Goal: Complete application form

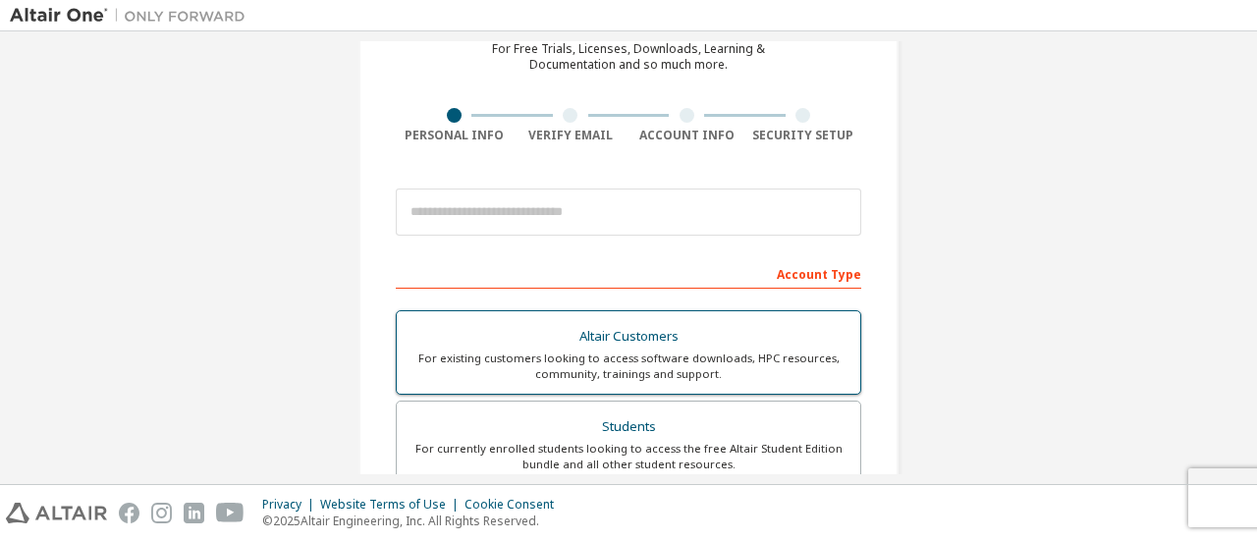
scroll to position [196, 0]
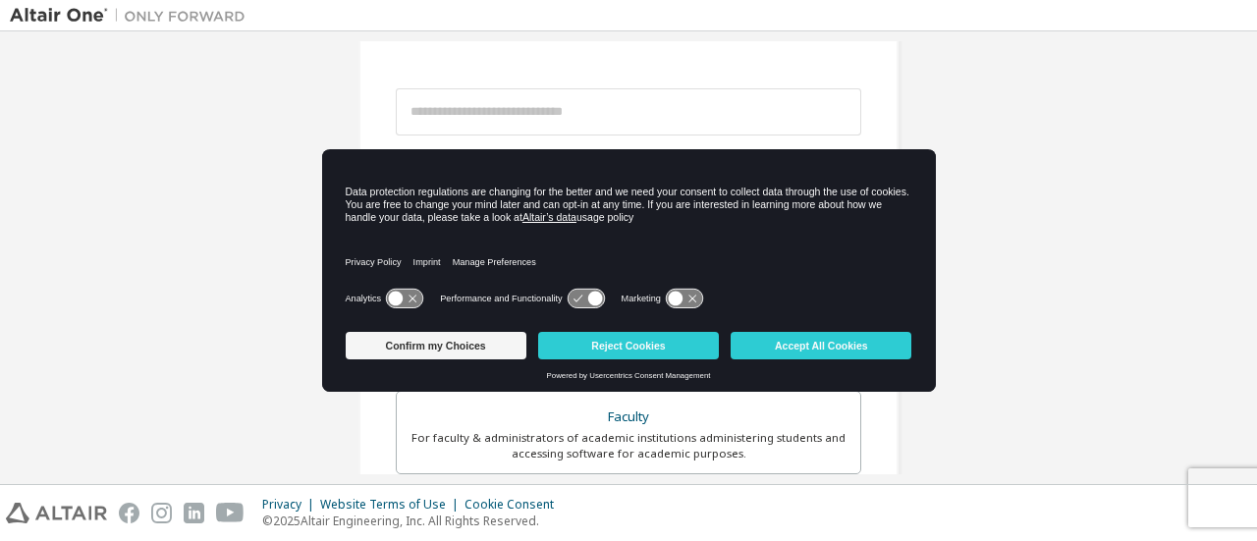
click at [1124, 185] on div "Create an Altair One Account For Free Trials, Licenses, Downloads, Learning & D…" at bounding box center [628, 365] width 1237 height 1040
click at [1085, 246] on div "Create an Altair One Account For Free Trials, Licenses, Downloads, Learning & D…" at bounding box center [628, 365] width 1237 height 1040
click at [469, 347] on button "Confirm my Choices" at bounding box center [436, 345] width 181 height 27
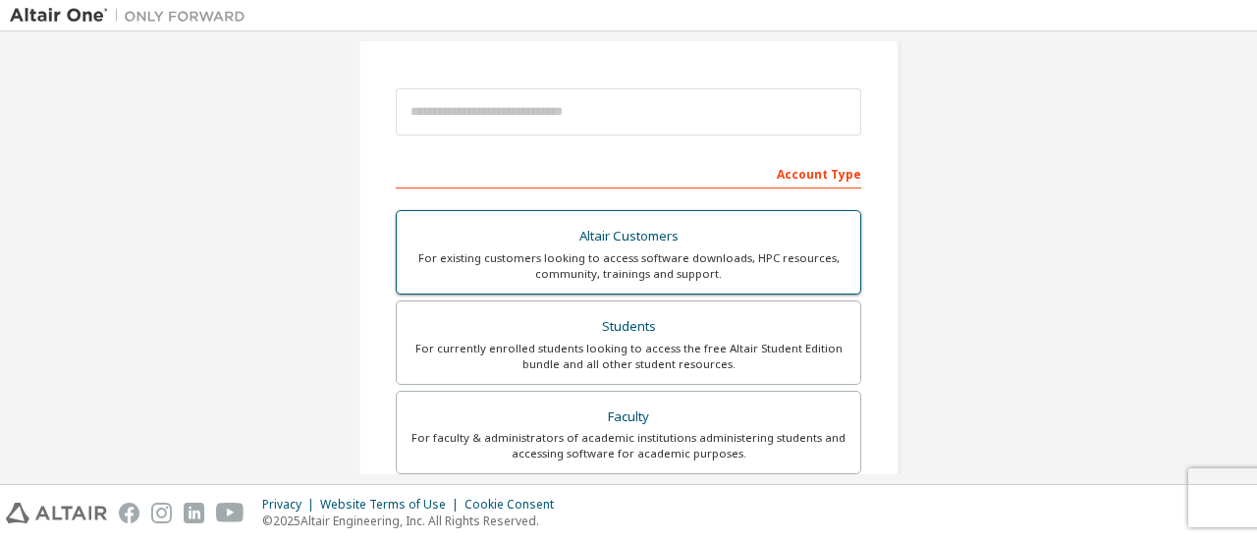
scroll to position [98, 0]
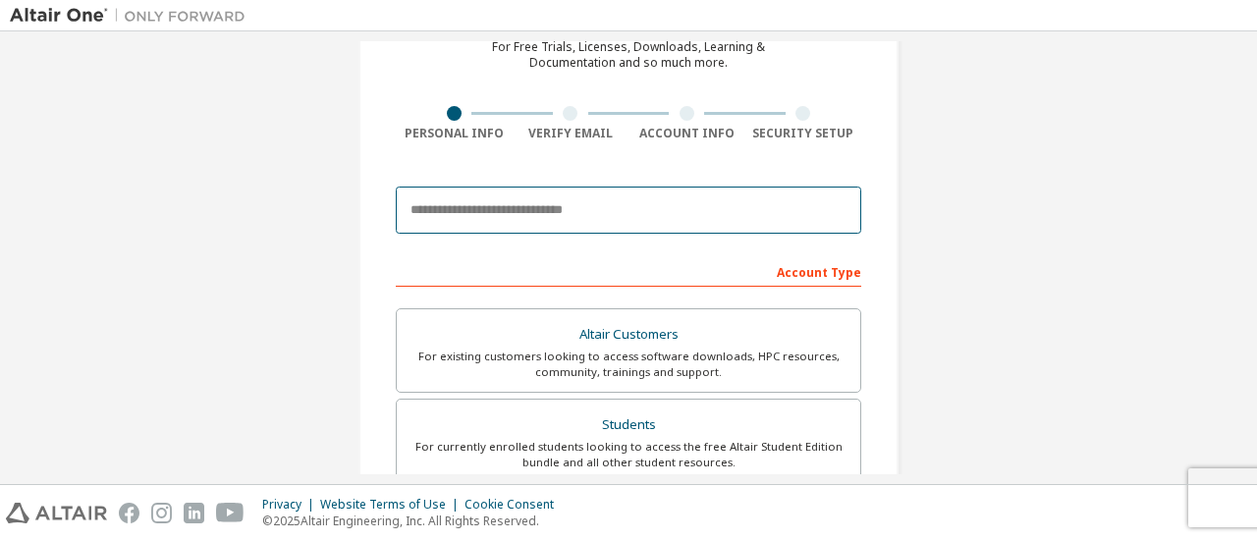
click at [583, 195] on input "email" at bounding box center [628, 210] width 465 height 47
click at [595, 241] on div at bounding box center [628, 210] width 465 height 67
type input "*"
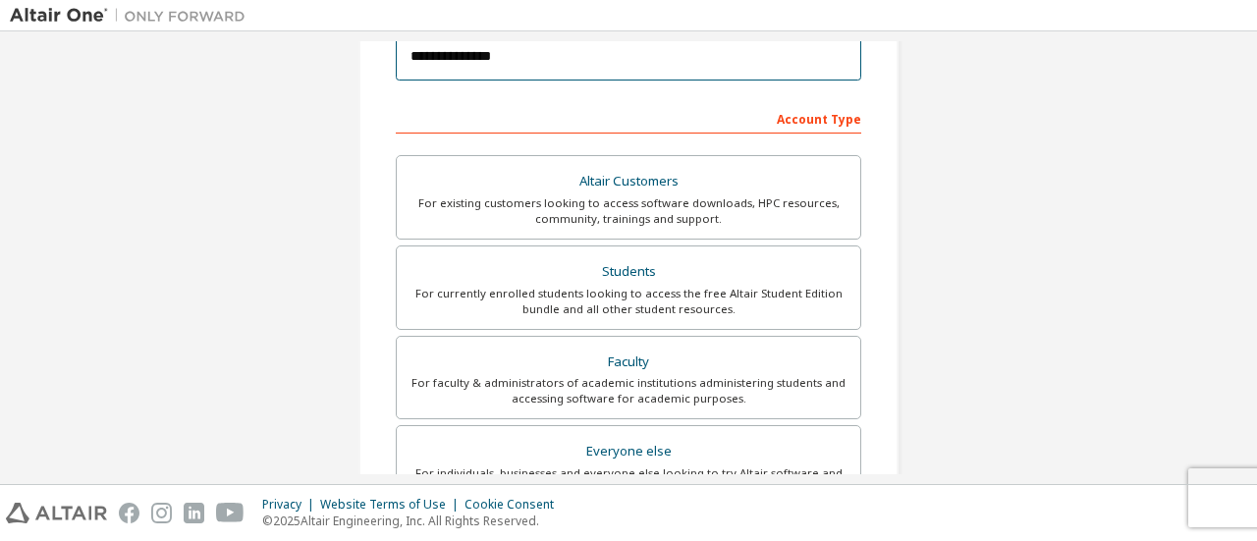
scroll to position [295, 0]
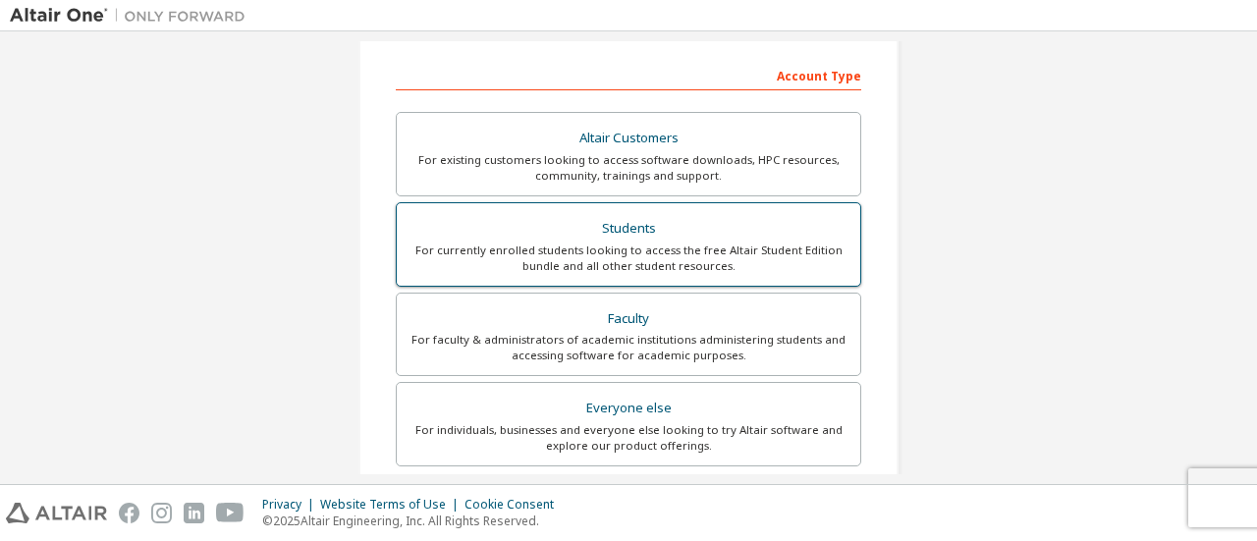
type input "**********"
click at [670, 258] on div "For currently enrolled students looking to access the free Altair Student Editi…" at bounding box center [628, 258] width 440 height 31
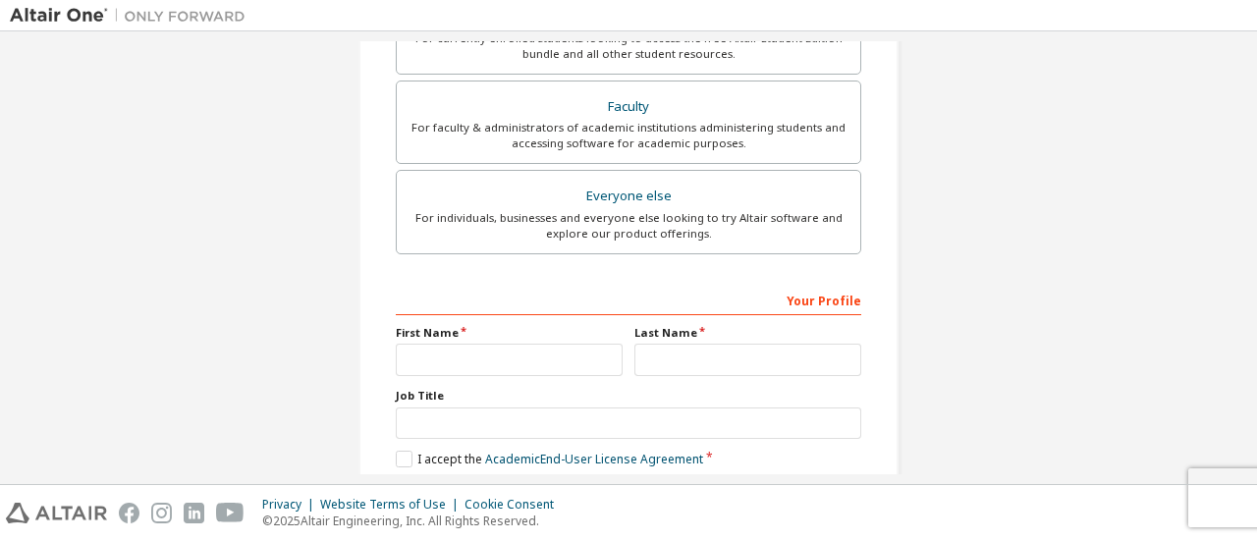
scroll to position [503, 0]
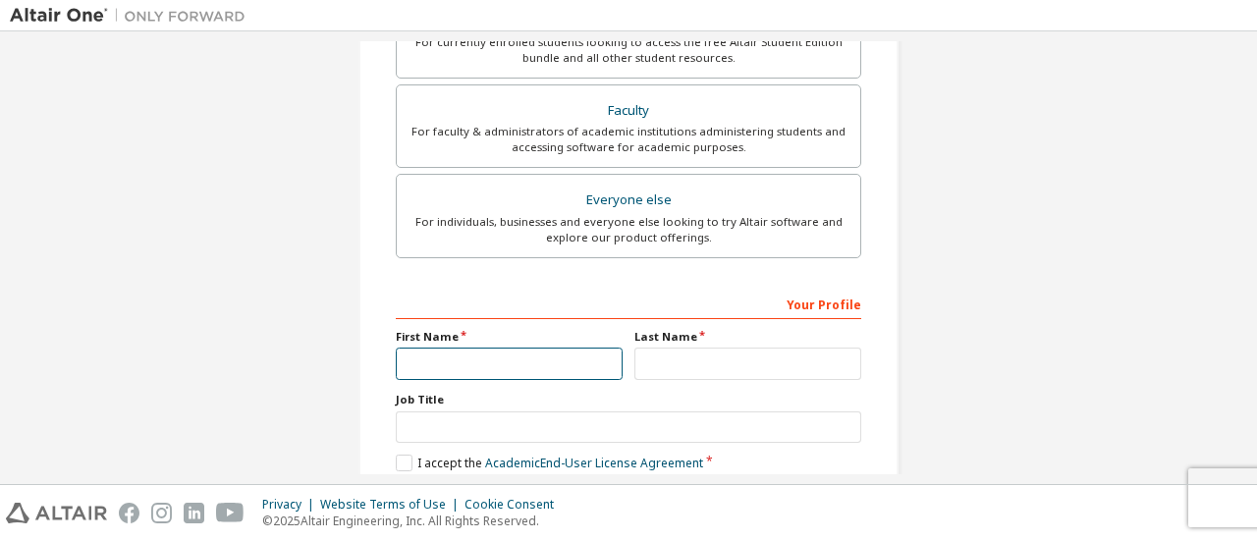
click at [571, 364] on input "text" at bounding box center [509, 364] width 227 height 32
type input "****"
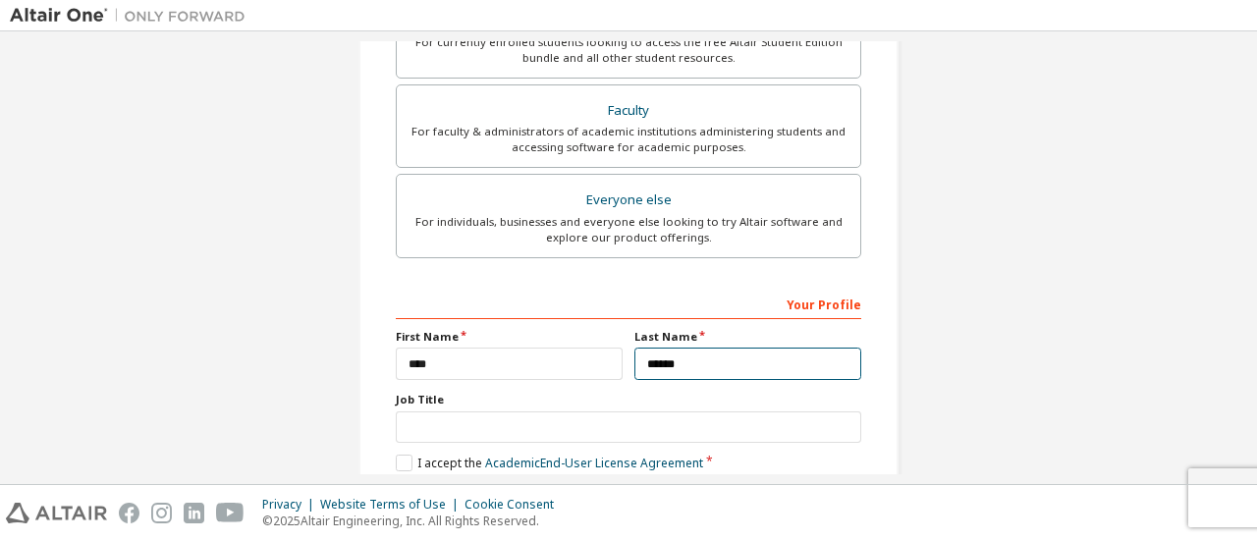
type input "******"
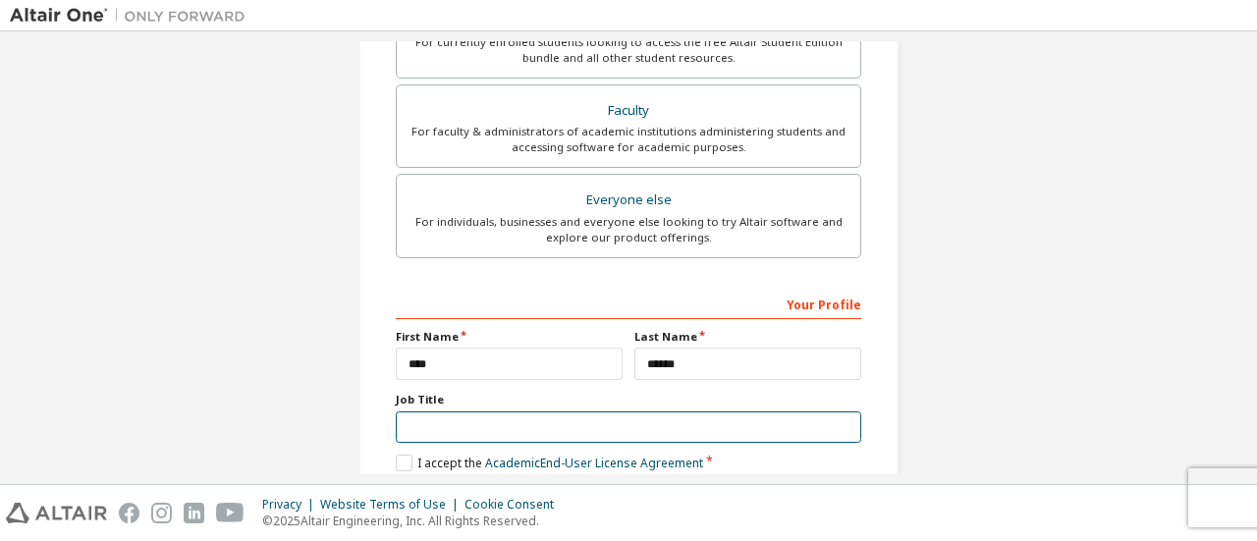
click at [541, 414] on input "text" at bounding box center [628, 427] width 465 height 32
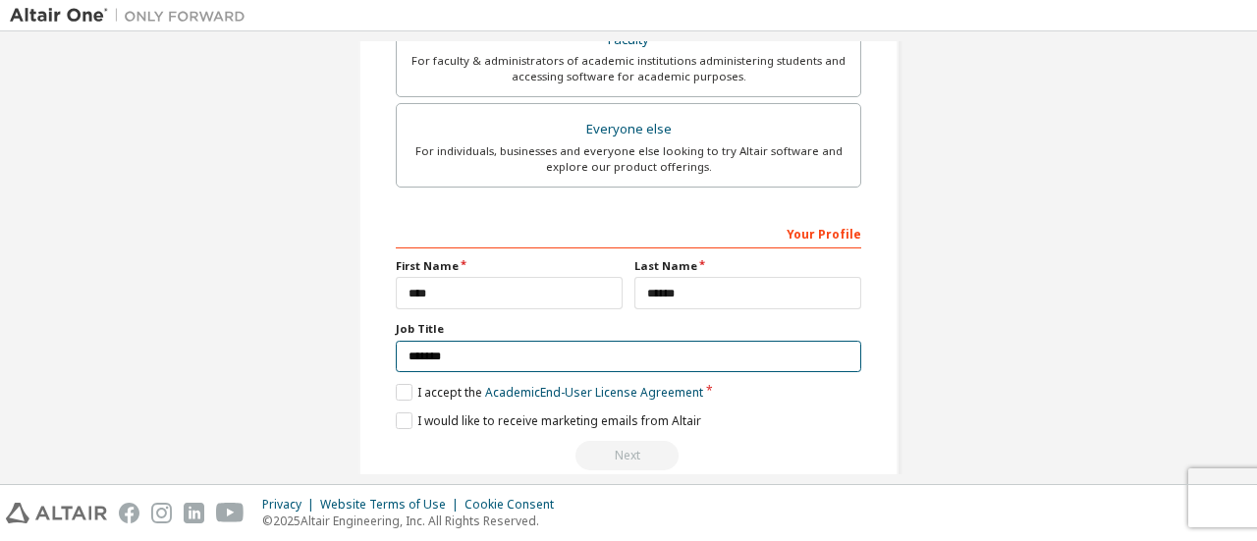
scroll to position [601, 0]
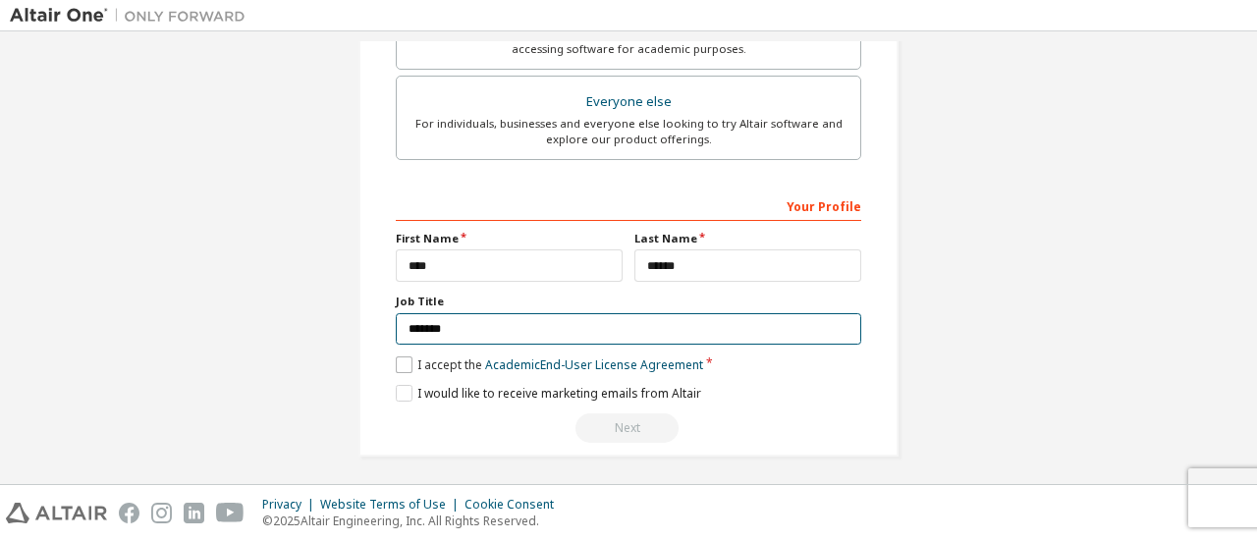
type input "*******"
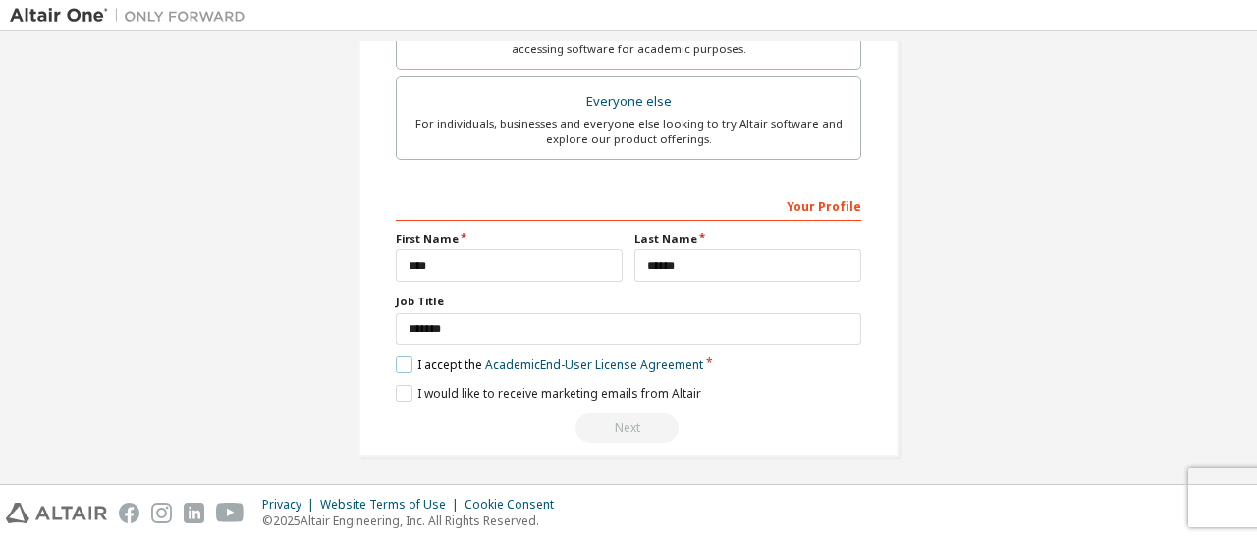
click at [396, 356] on label "I accept the Academic End-User License Agreement" at bounding box center [549, 364] width 307 height 17
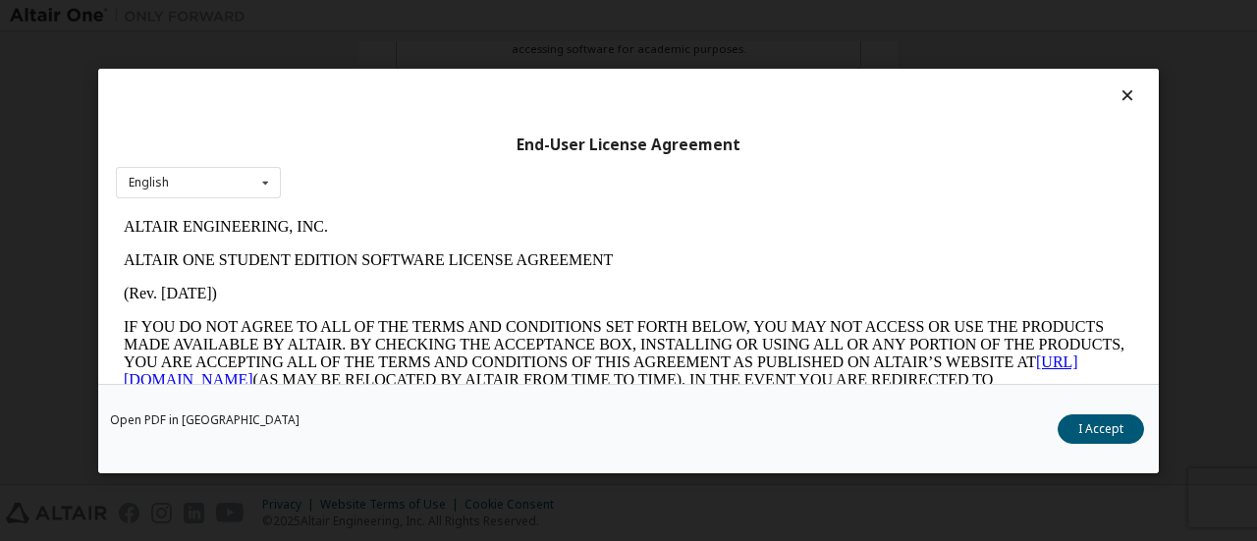
scroll to position [0, 0]
click at [1097, 437] on button "I Accept" at bounding box center [1100, 427] width 86 height 29
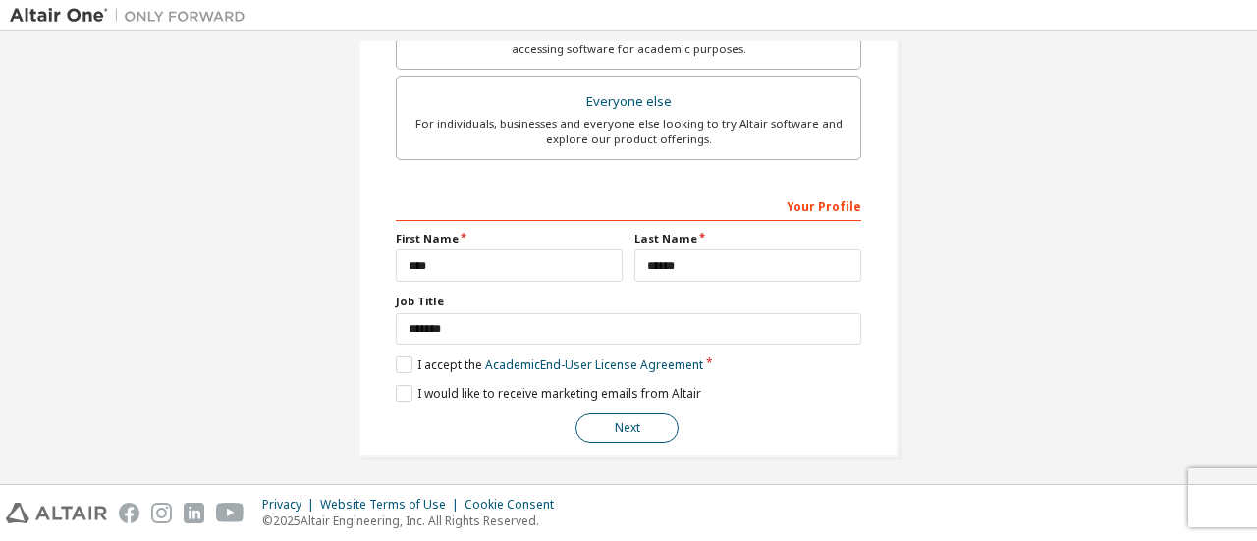
click at [624, 425] on button "Next" at bounding box center [626, 427] width 103 height 29
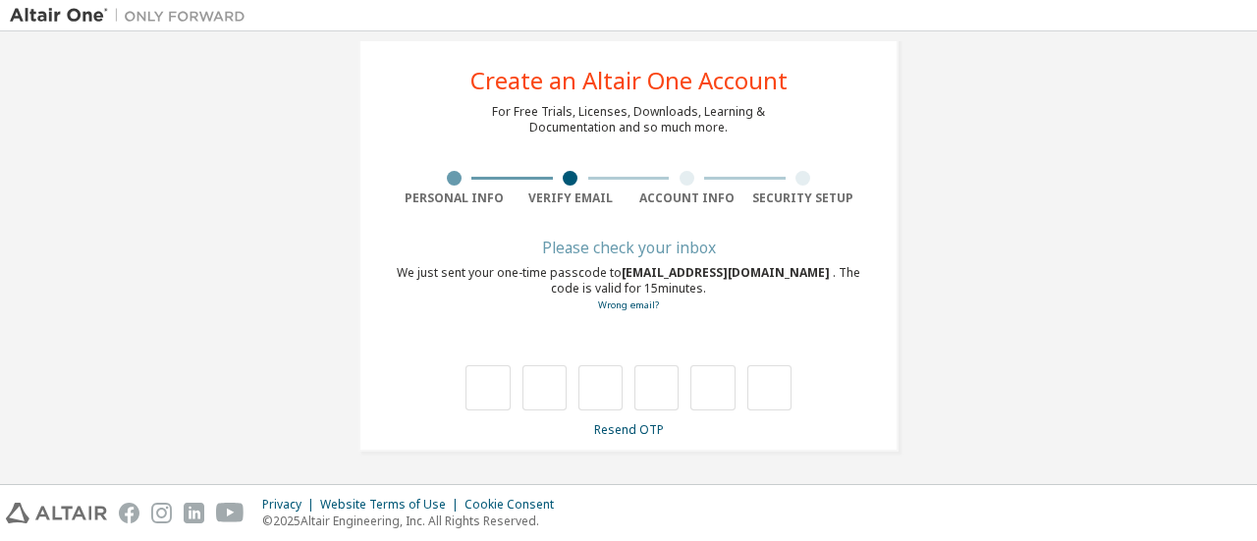
type input "*"
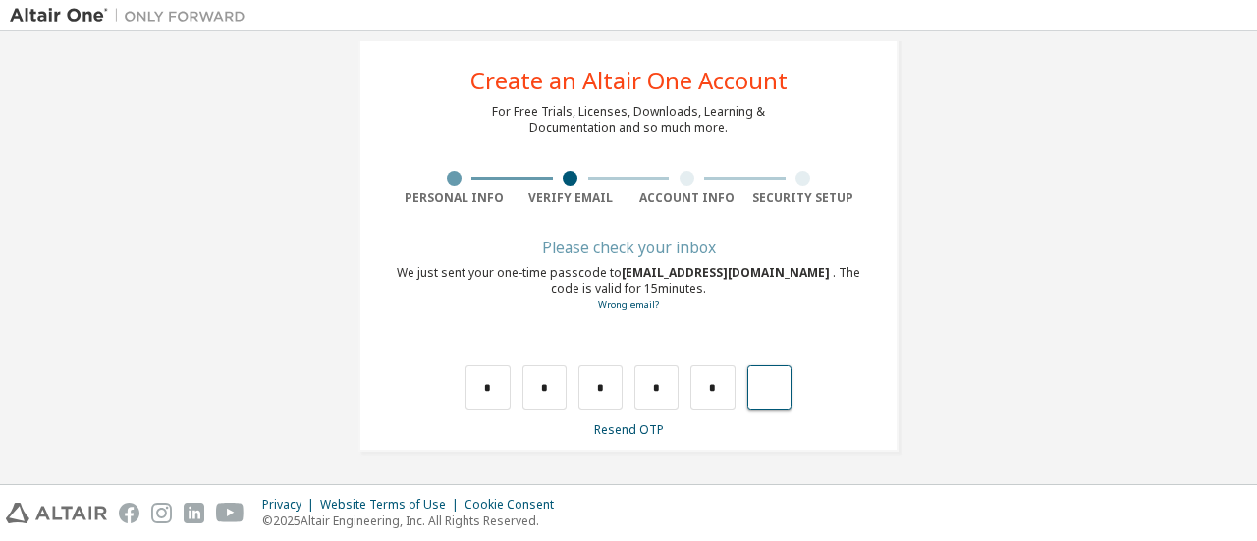
type input "*"
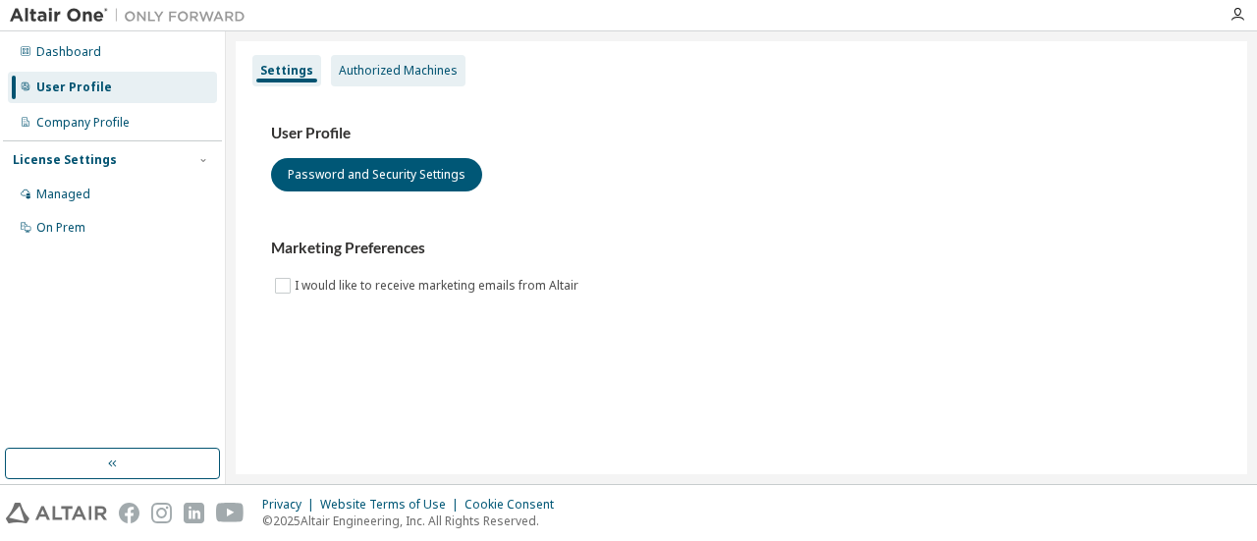
click at [407, 74] on div "Authorized Machines" at bounding box center [398, 71] width 119 height 16
